Goal: Task Accomplishment & Management: Manage account settings

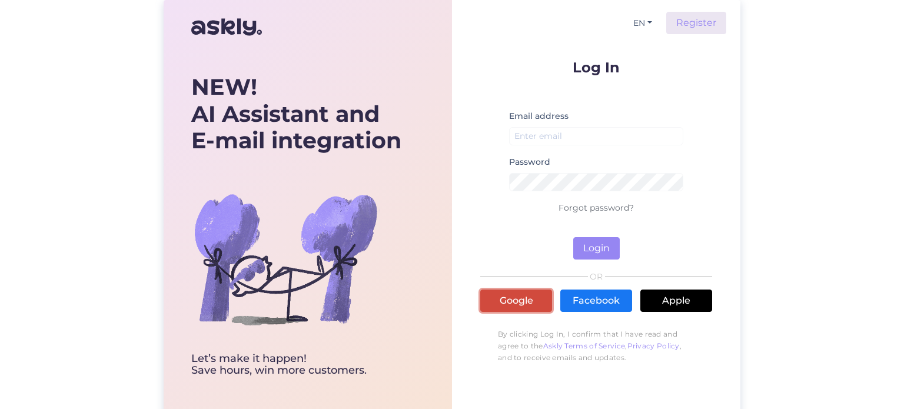
click at [513, 298] on link "Google" at bounding box center [516, 301] width 72 height 22
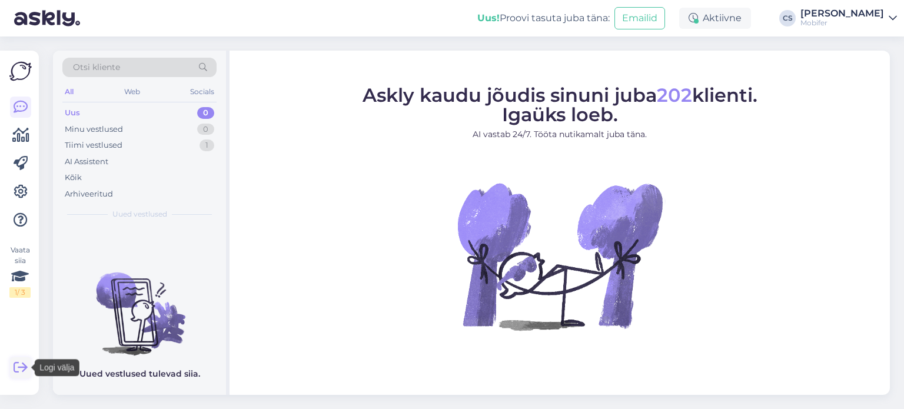
click at [18, 367] on icon at bounding box center [21, 368] width 14 height 14
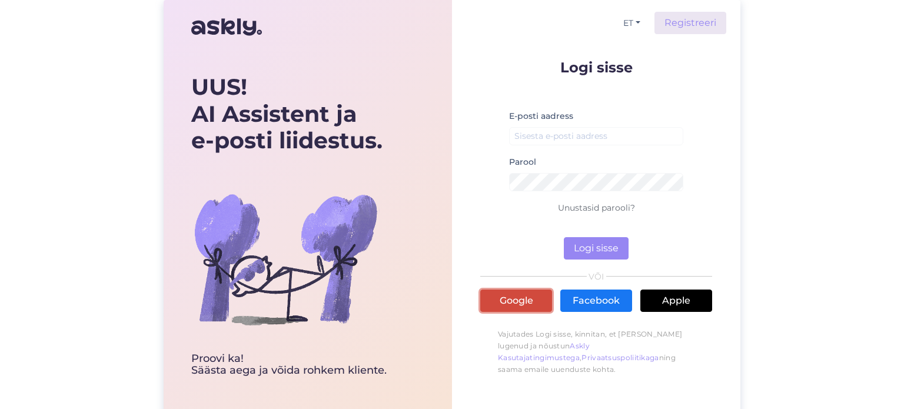
click at [520, 300] on link "Google" at bounding box center [516, 301] width 72 height 22
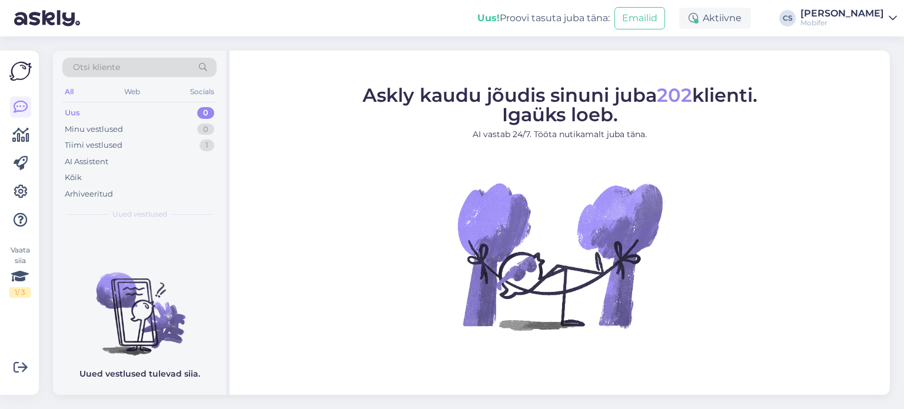
click at [852, 15] on div "[PERSON_NAME]" at bounding box center [843, 13] width 84 height 9
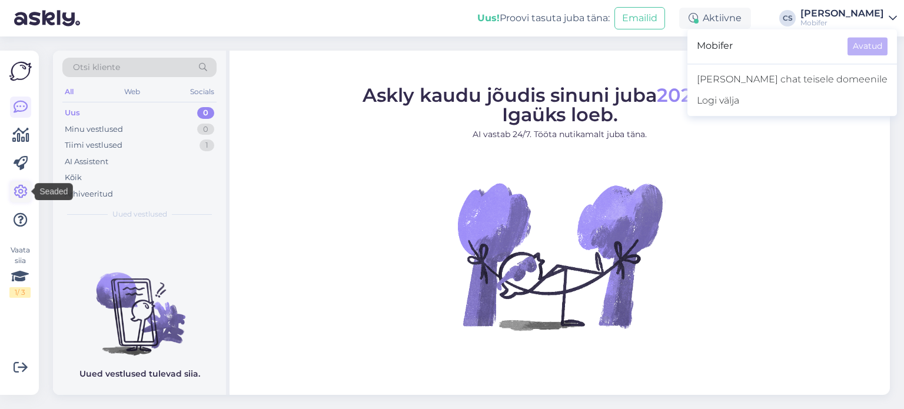
click at [21, 190] on icon at bounding box center [21, 192] width 14 height 14
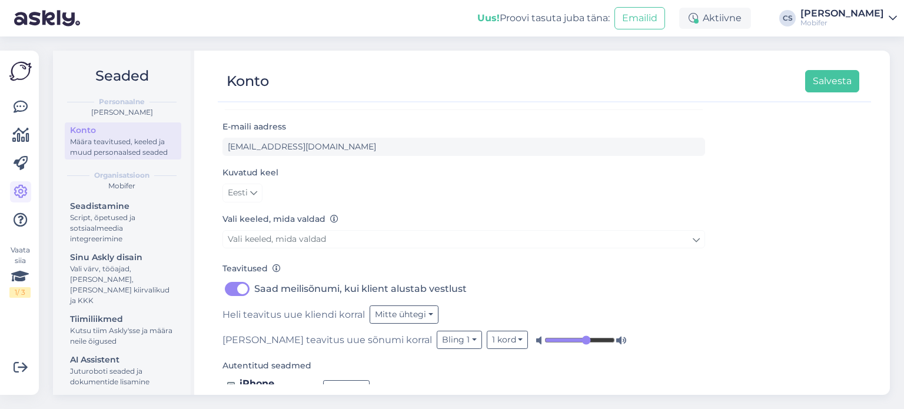
scroll to position [62, 0]
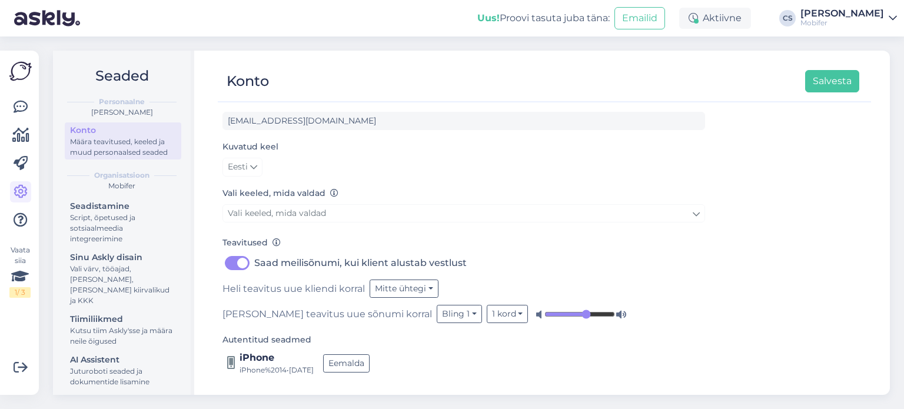
click at [80, 147] on div "Määra teavitused, keeled ja muud personaalsed seaded" at bounding box center [123, 147] width 106 height 21
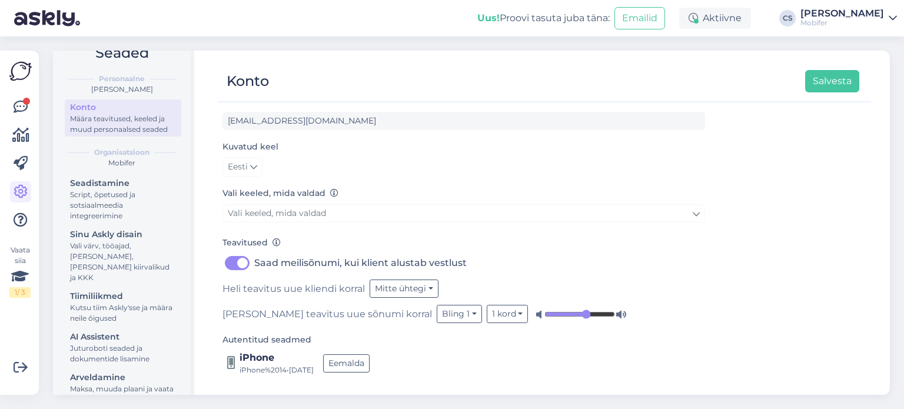
scroll to position [45, 0]
